Goal: Task Accomplishment & Management: Complete application form

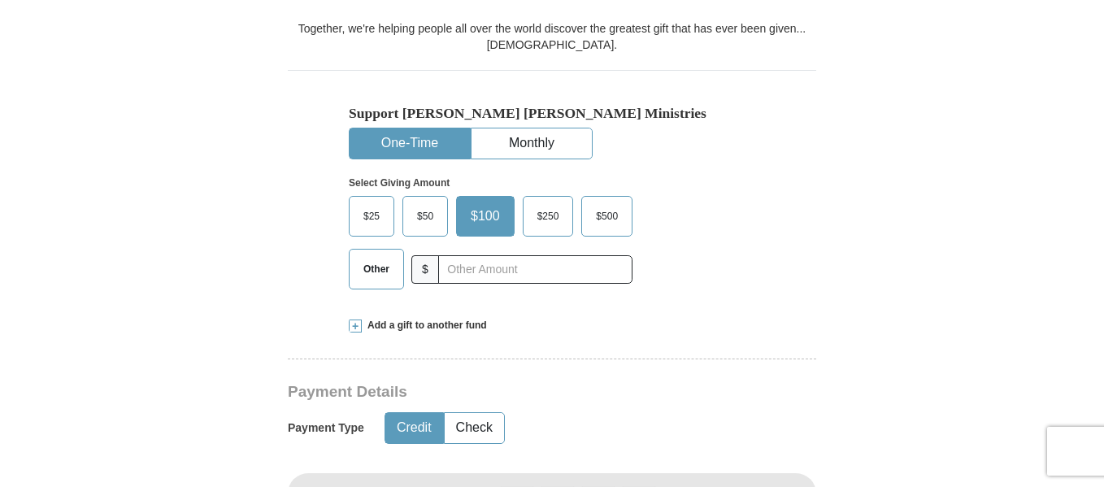
scroll to position [513, 0]
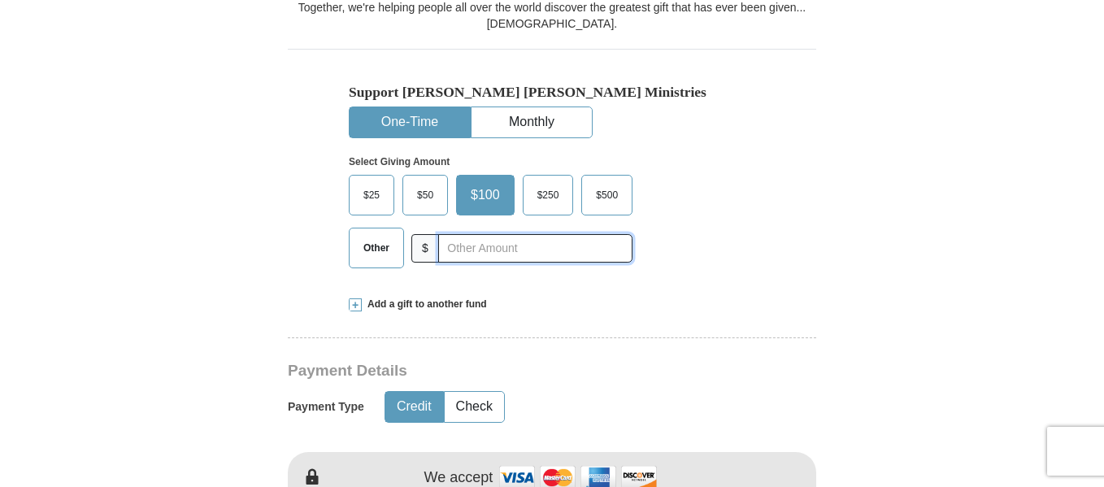
click at [471, 234] on input "text" at bounding box center [535, 248] width 194 height 28
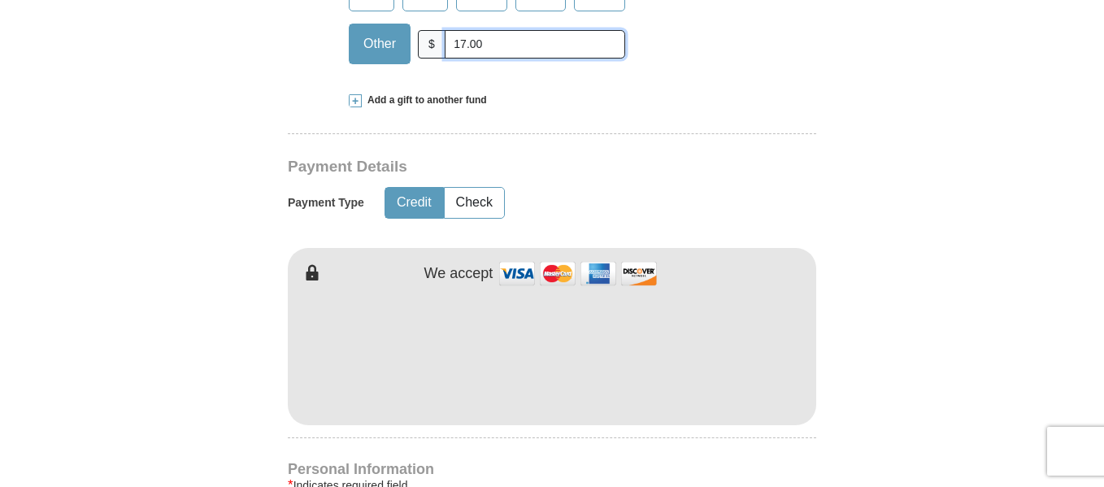
scroll to position [722, 0]
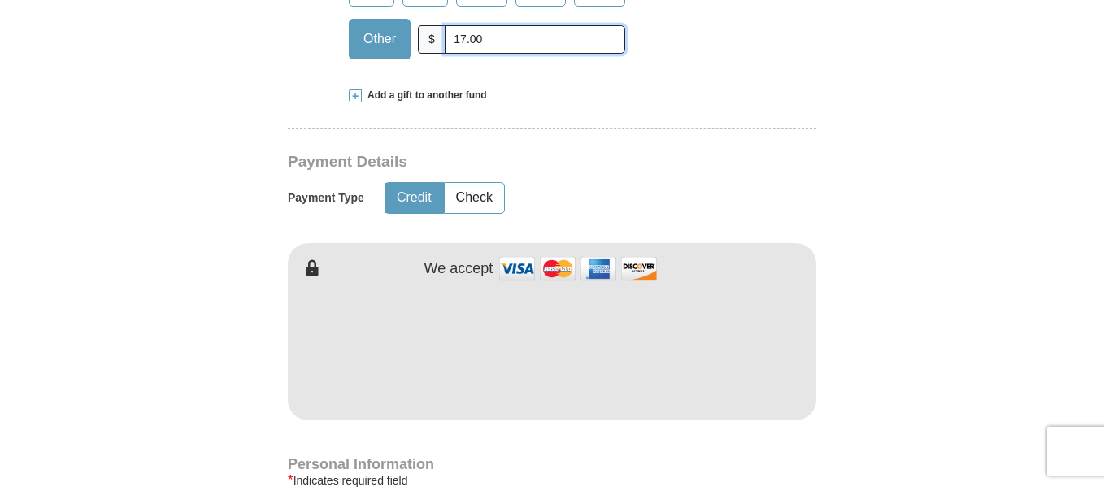
type input "17.00"
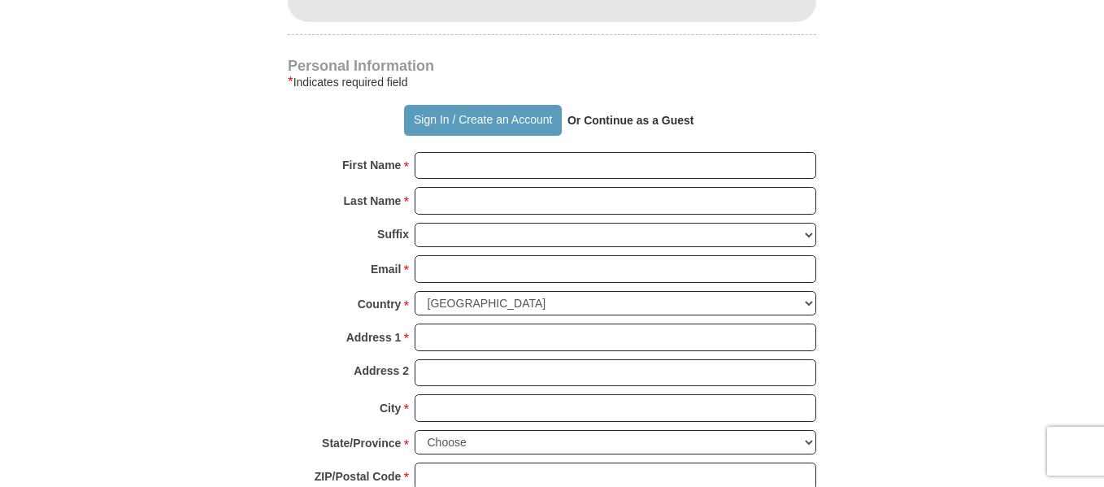
scroll to position [1109, 0]
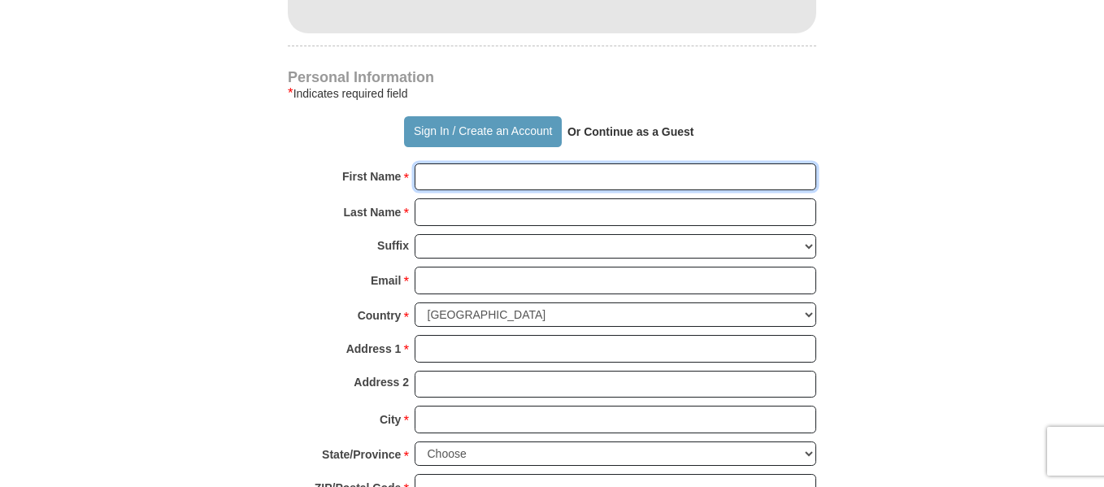
click at [517, 163] on input "First Name *" at bounding box center [616, 177] width 402 height 28
type input "[PERSON_NAME]"
click at [481, 198] on input "Last Name *" at bounding box center [616, 212] width 402 height 28
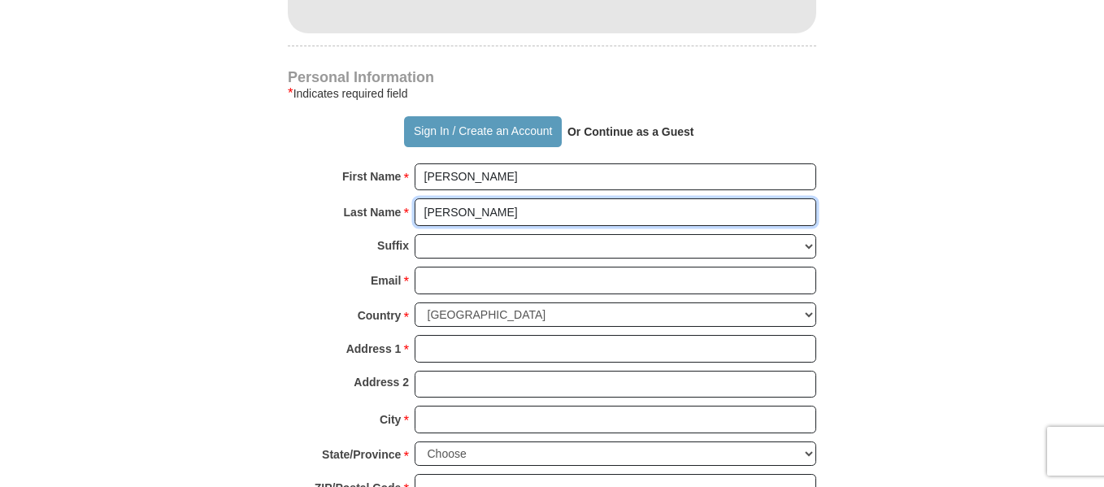
type input "[PERSON_NAME]"
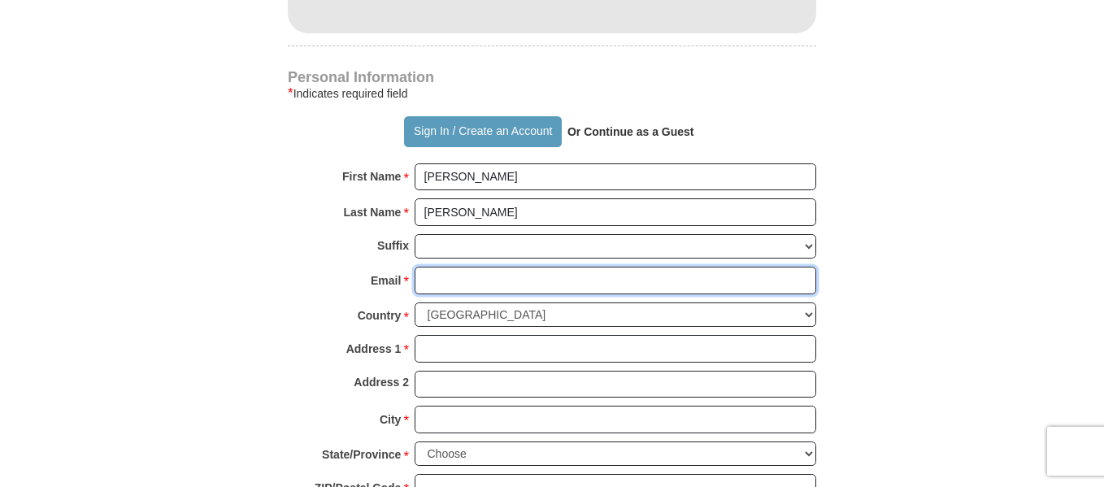
click at [477, 267] on input "Email *" at bounding box center [616, 281] width 402 height 28
type input "[EMAIL_ADDRESS][DOMAIN_NAME]"
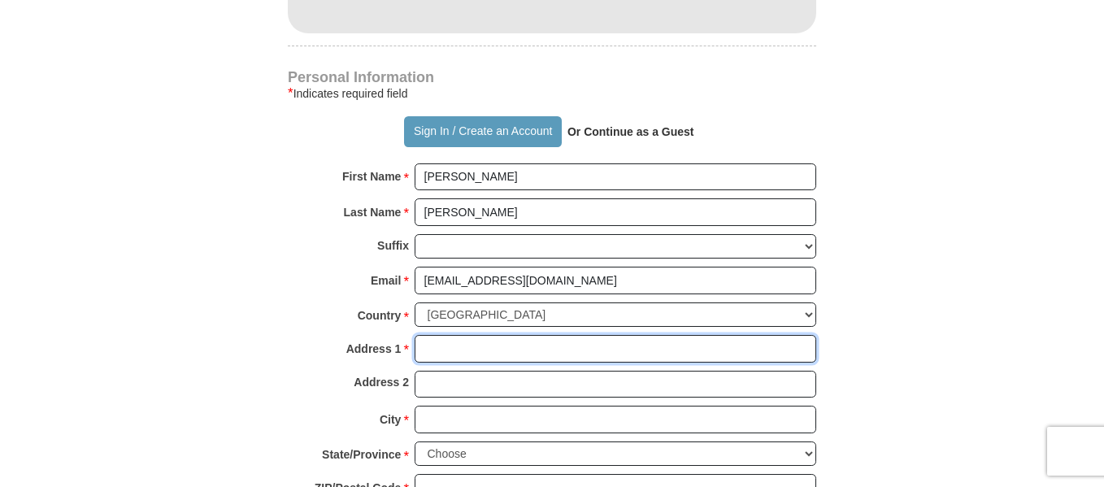
click at [464, 335] on input "Address 1 *" at bounding box center [616, 349] width 402 height 28
type input "[STREET_ADDRESS][PERSON_NAME]"
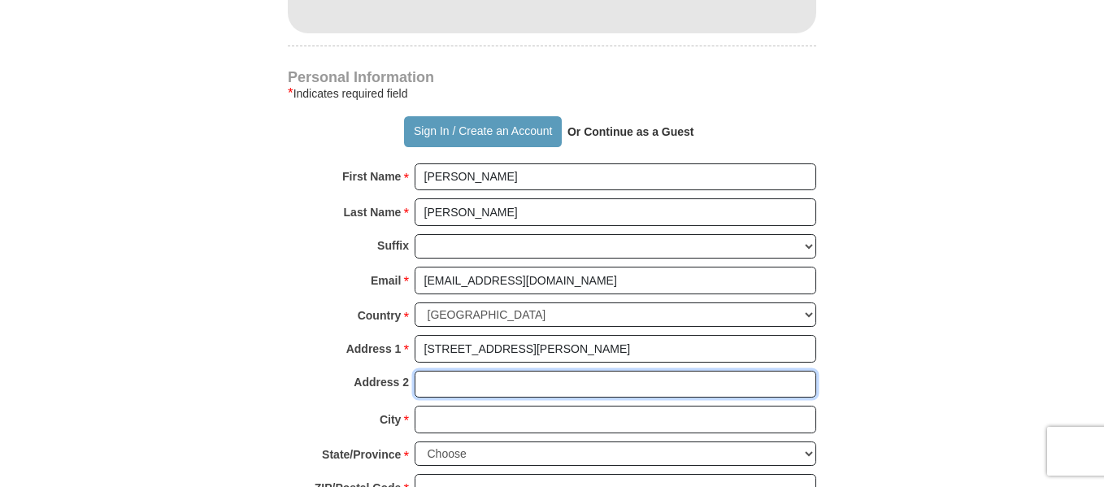
click at [512, 371] on input "Address 2" at bounding box center [616, 385] width 402 height 28
type input "Apt. 3037"
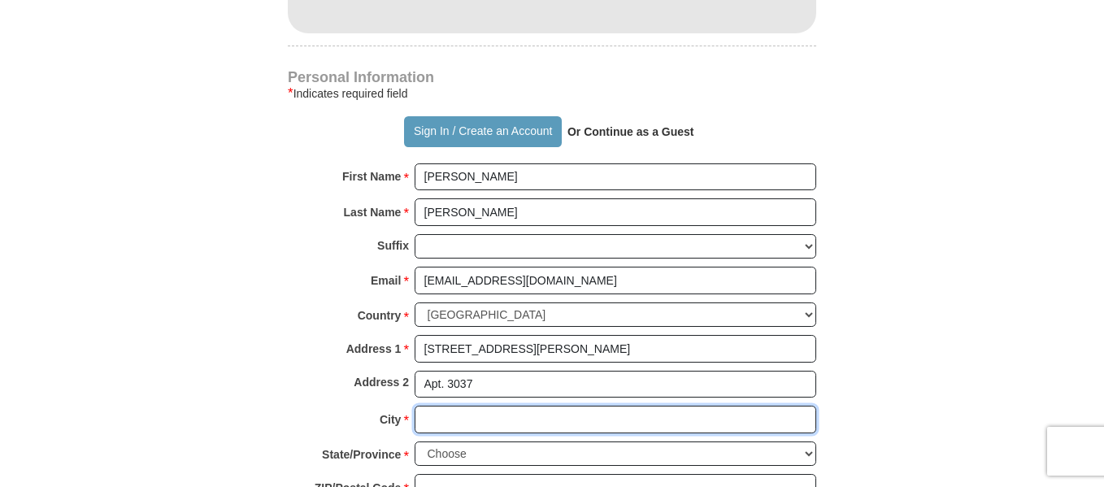
click at [455, 406] on input "City *" at bounding box center [616, 420] width 402 height 28
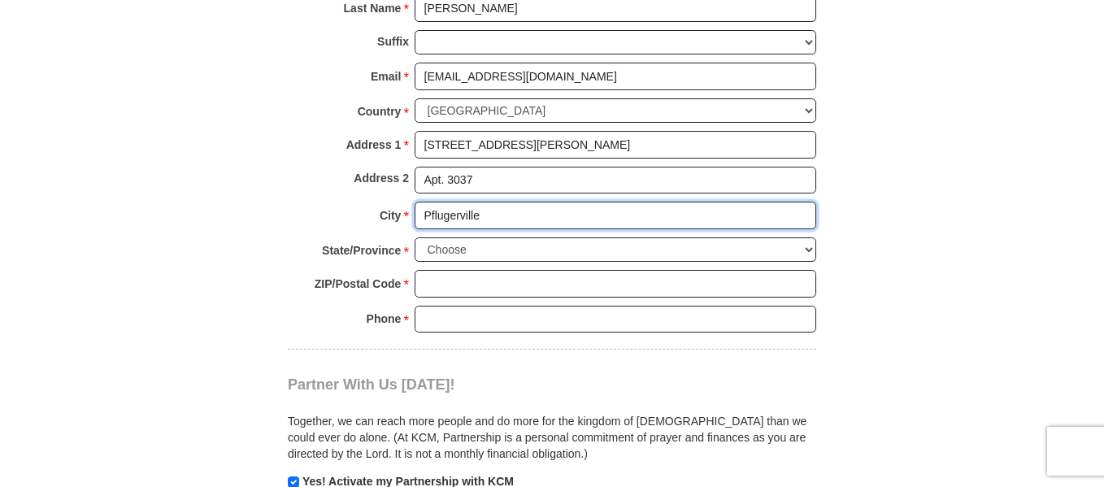
scroll to position [1319, 0]
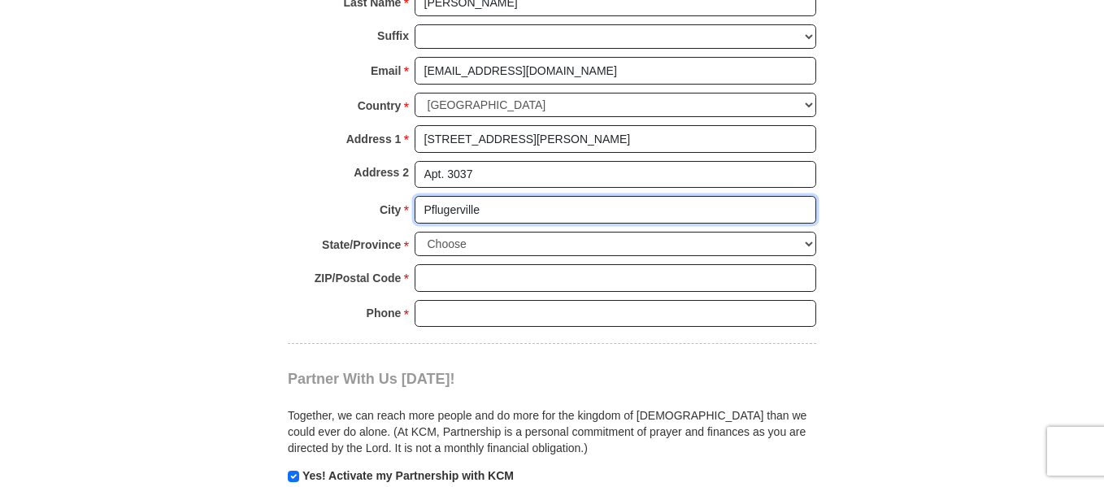
type input "Pflugerville"
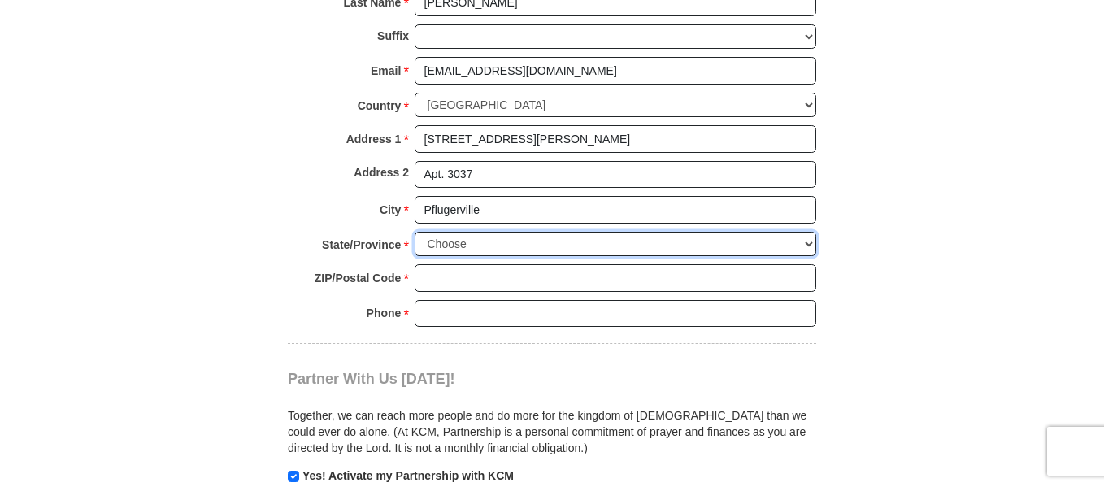
click at [809, 232] on select "Choose [US_STATE] [US_STATE] [US_STATE] [US_STATE] [US_STATE] Armed Forces Amer…" at bounding box center [616, 244] width 402 height 25
select select "[GEOGRAPHIC_DATA]"
click at [415, 232] on select "Choose [US_STATE] [US_STATE] [US_STATE] [US_STATE] [US_STATE] Armed Forces Amer…" at bounding box center [616, 244] width 402 height 25
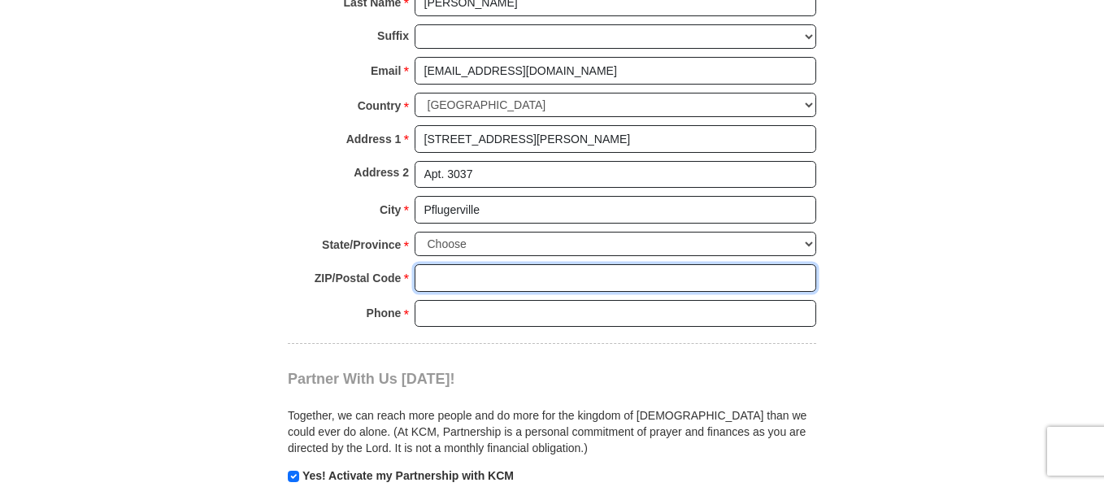
click at [470, 264] on input "ZIP/Postal Code *" at bounding box center [616, 278] width 402 height 28
type input "78660"
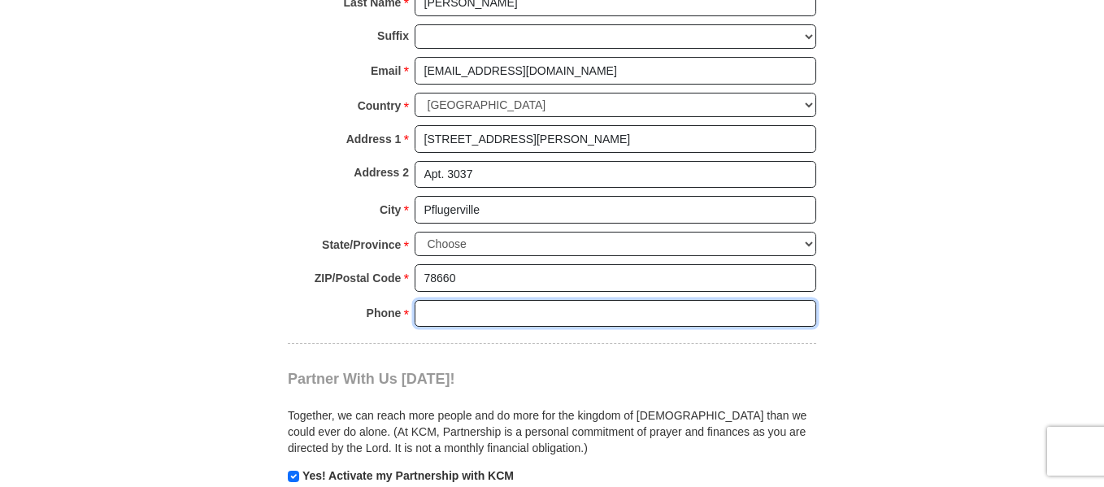
click at [503, 300] on input "Phone * *" at bounding box center [616, 314] width 402 height 28
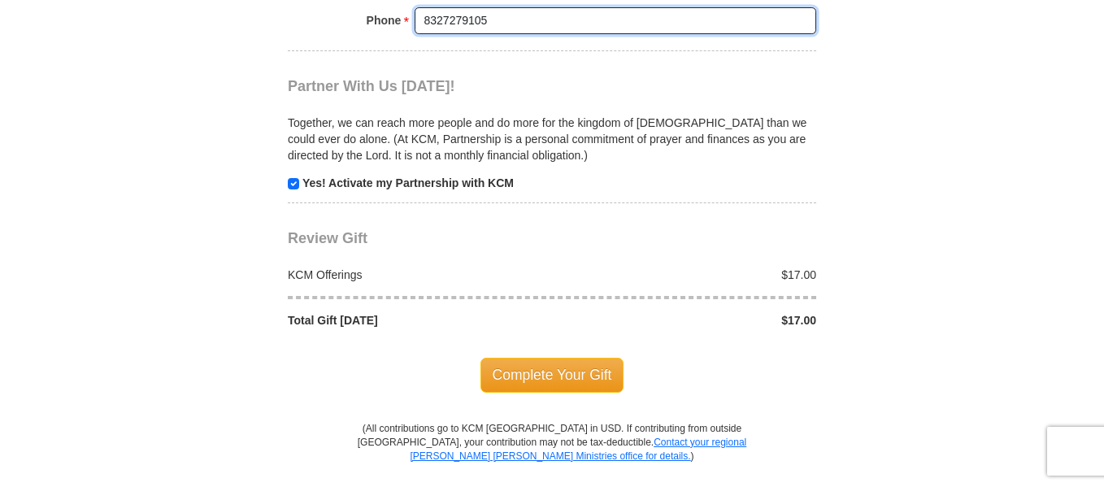
scroll to position [1622, 0]
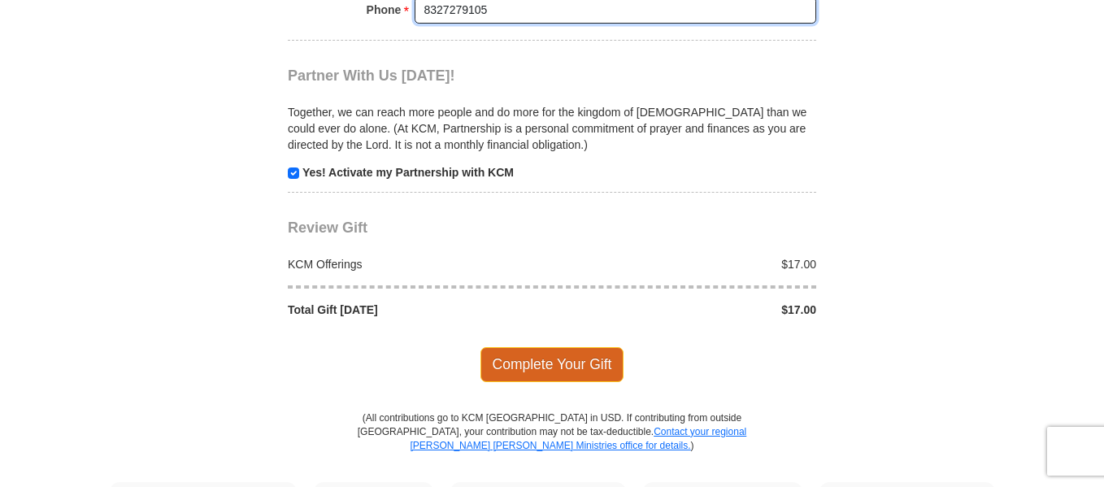
type input "8327279105"
click at [546, 347] on span "Complete Your Gift" at bounding box center [553, 364] width 144 height 34
